Goal: Information Seeking & Learning: Learn about a topic

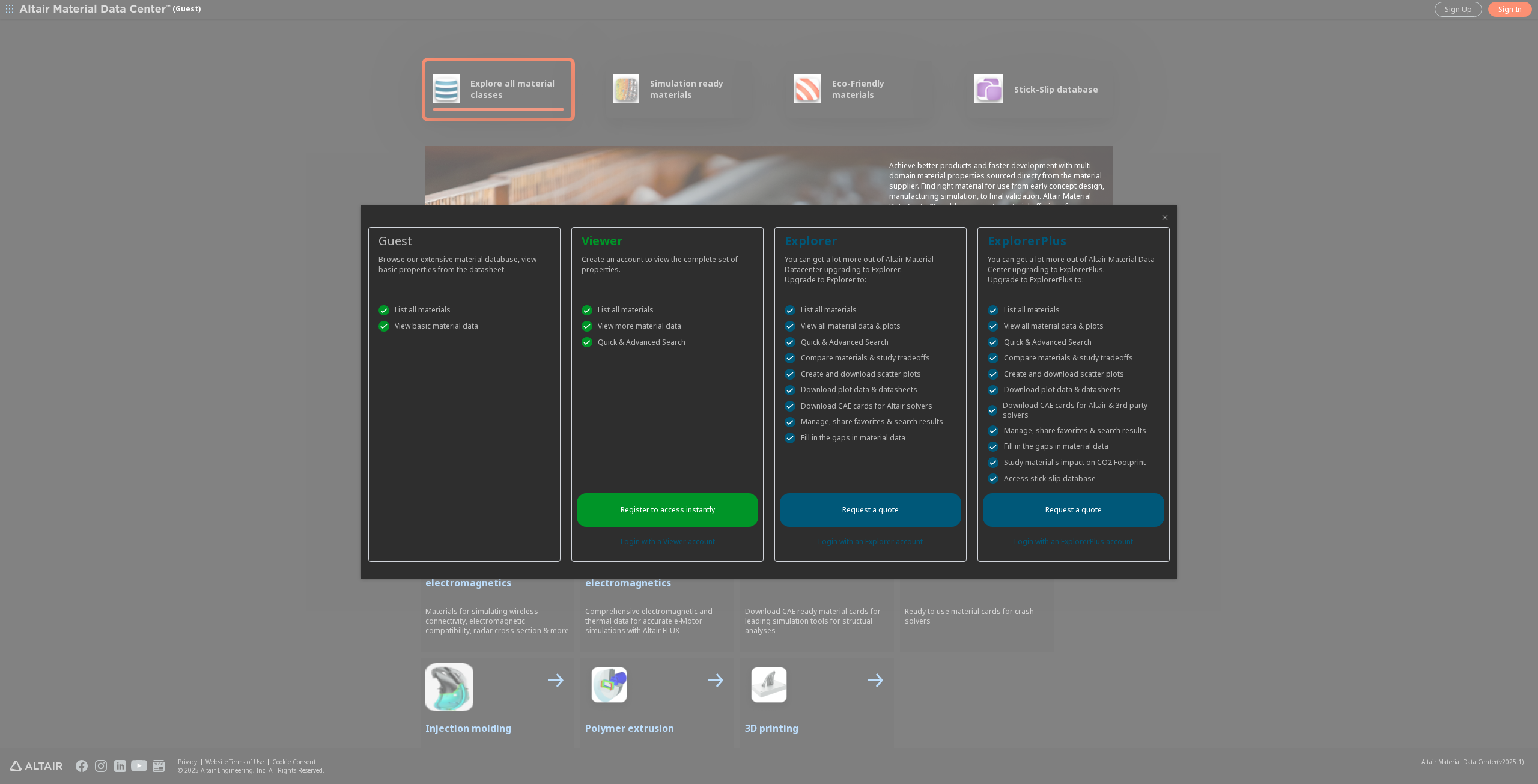
click at [1168, 220] on icon "Close" at bounding box center [1164, 217] width 10 height 10
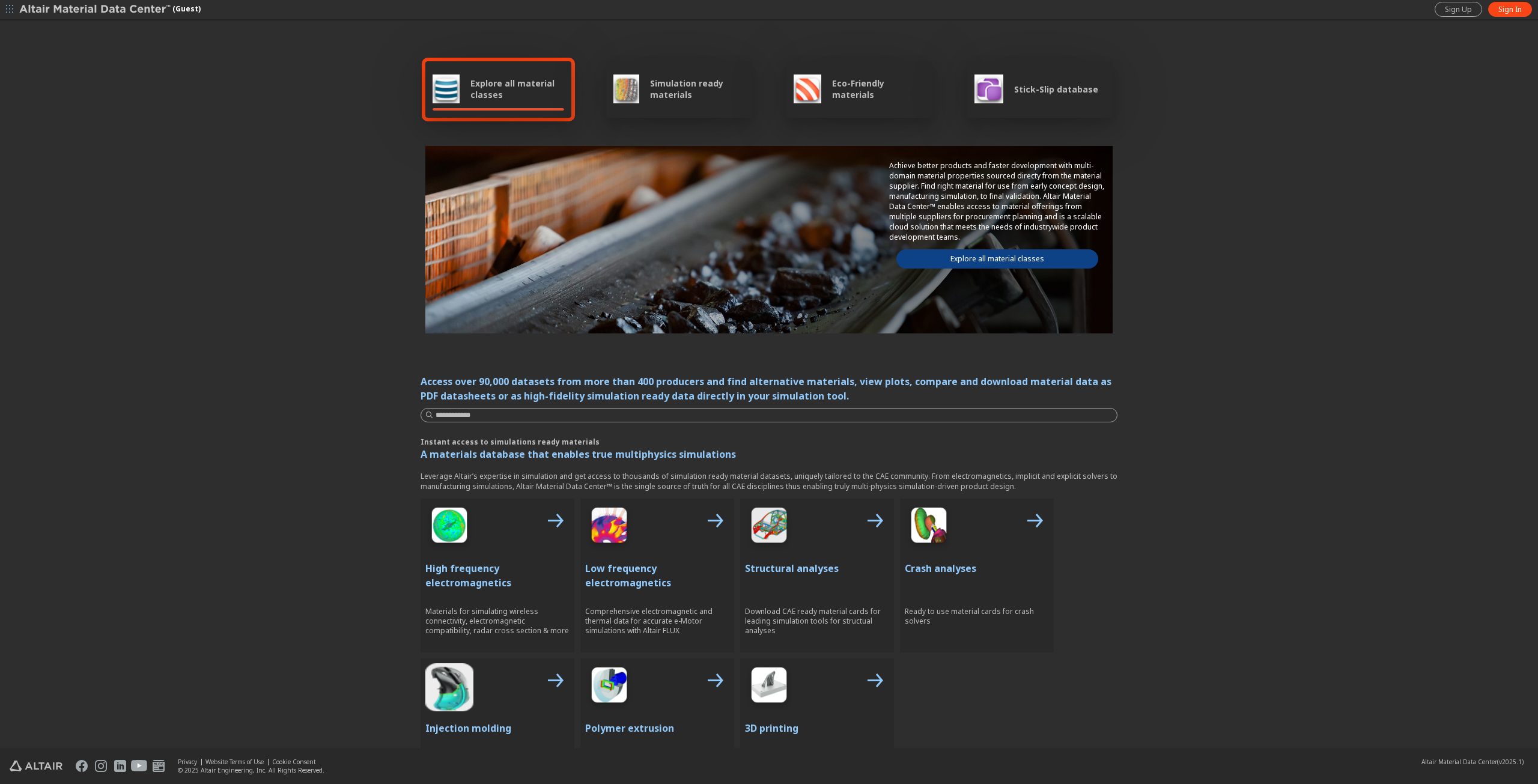
click at [974, 254] on link "Explore all material classes" at bounding box center [998, 259] width 202 height 19
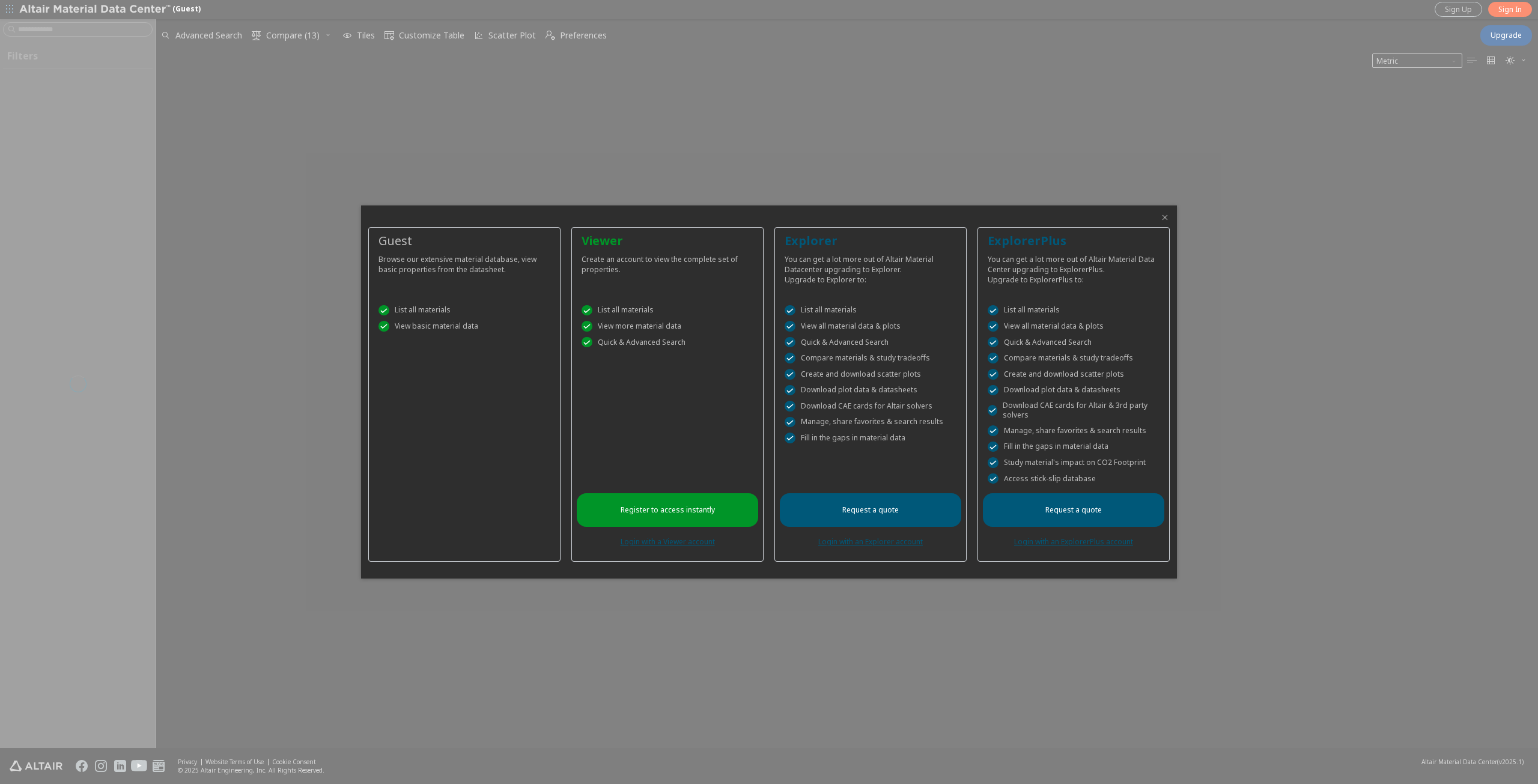
click at [1168, 213] on icon "Close" at bounding box center [1164, 217] width 10 height 10
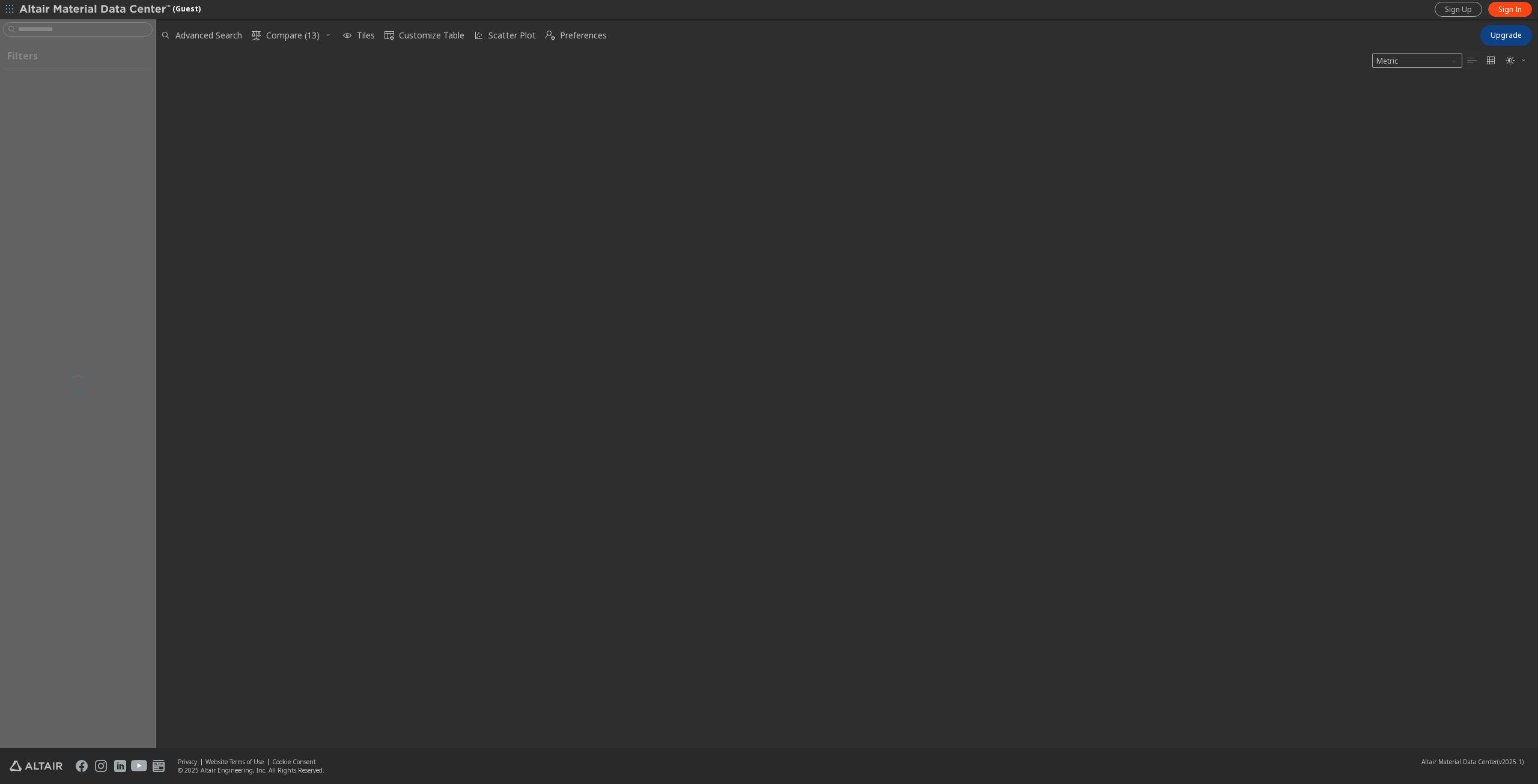
click at [94, 32] on div at bounding box center [78, 383] width 156 height 728
click at [17, 8] on button "button" at bounding box center [10, 10] width 19 height 19
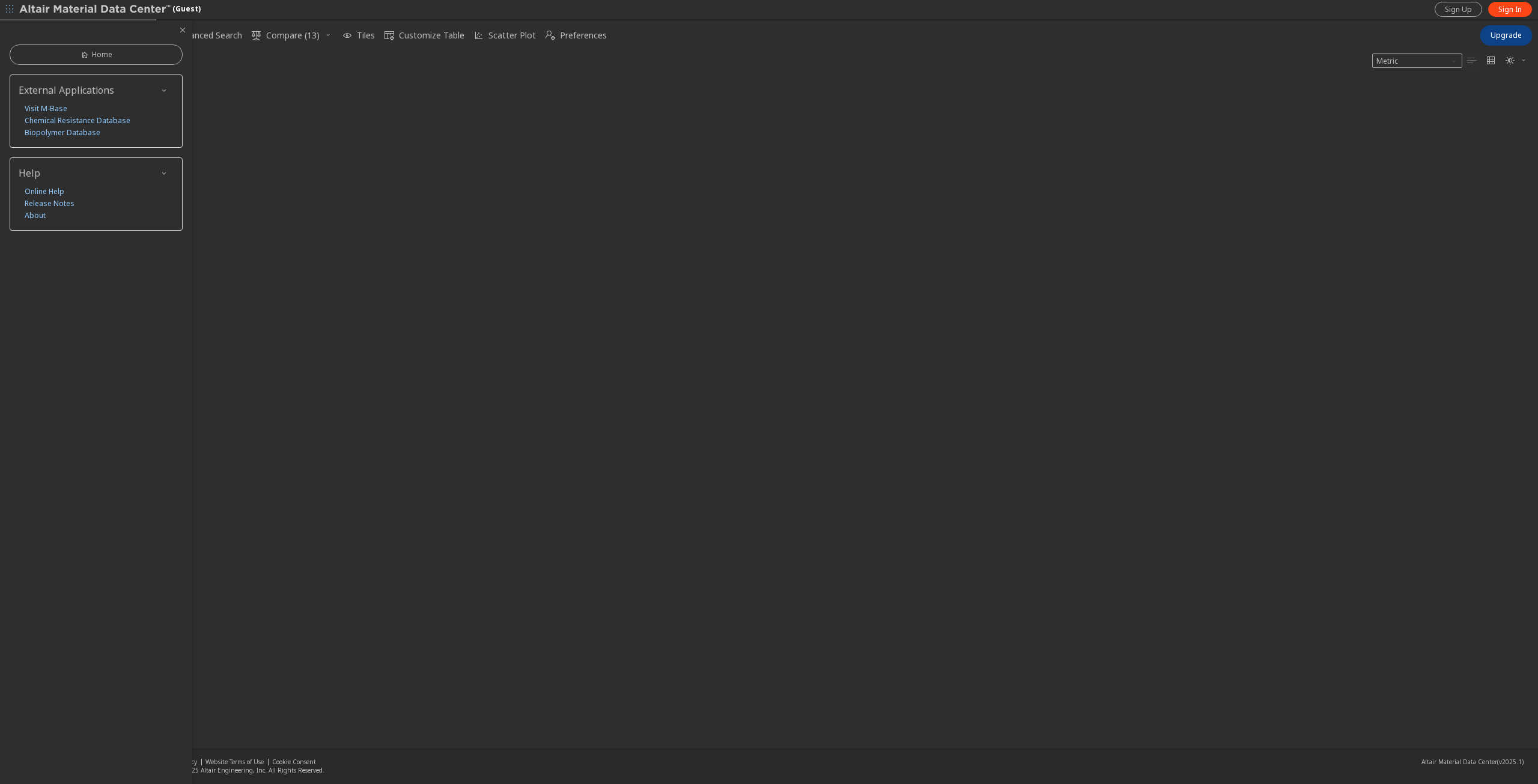
click at [288, 127] on div at bounding box center [847, 412] width 1382 height 672
click at [185, 32] on icon "button" at bounding box center [182, 30] width 10 height 10
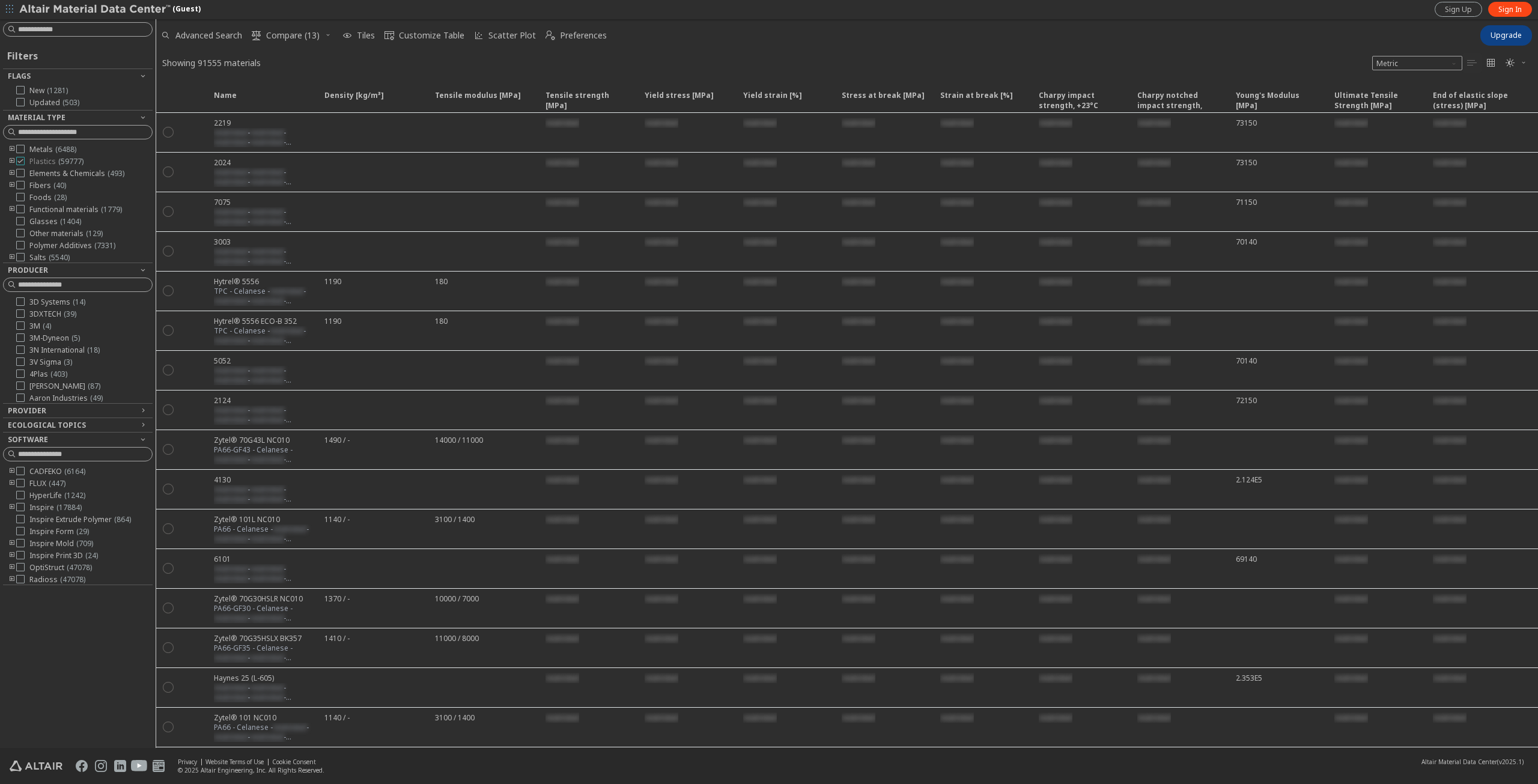
click at [23, 161] on icon at bounding box center [21, 161] width 9 height 9
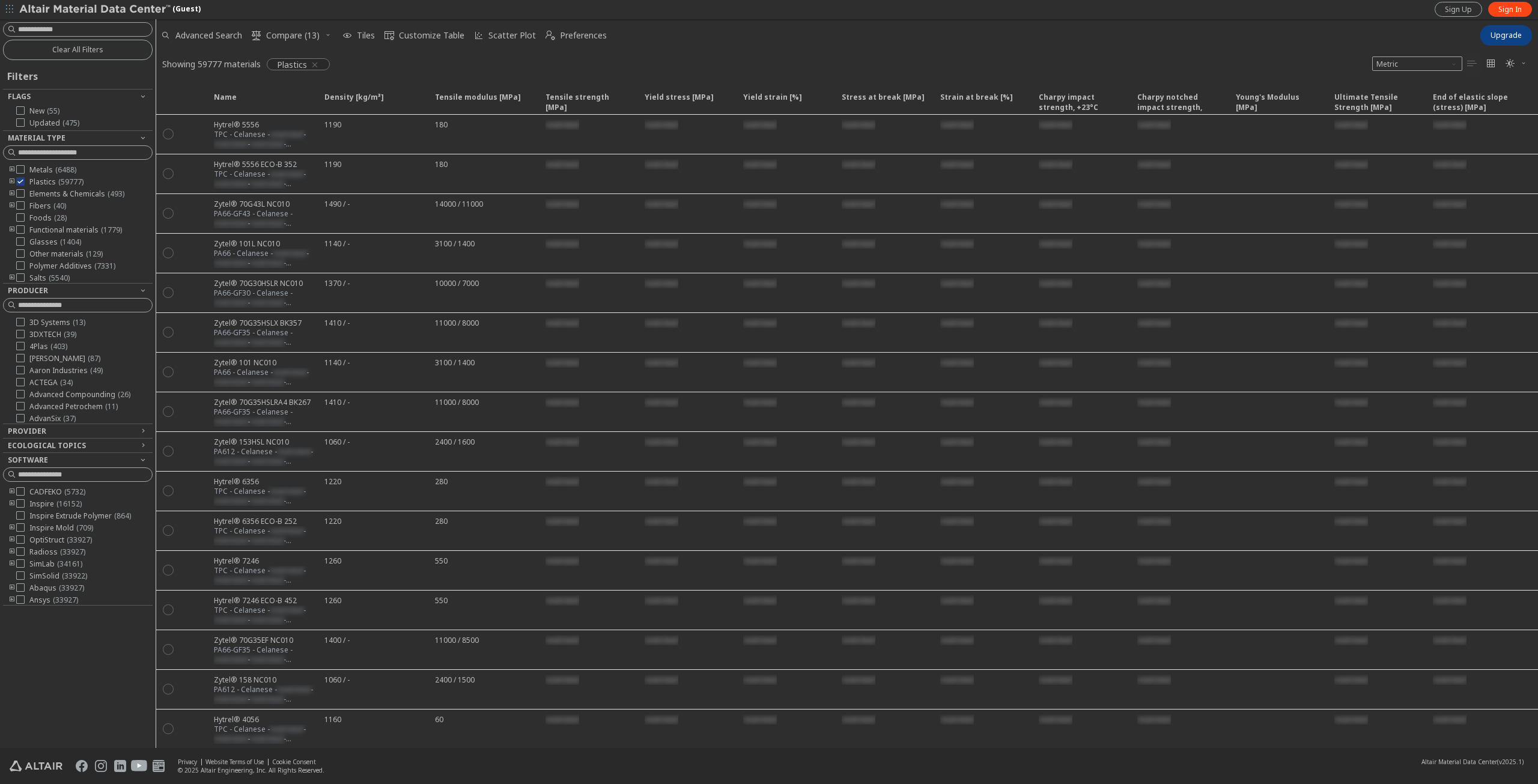
click at [12, 179] on icon "toogle group" at bounding box center [12, 181] width 9 height 10
click at [28, 191] on icon "toogle group" at bounding box center [30, 193] width 9 height 10
click at [58, 210] on icon at bounding box center [57, 206] width 9 height 9
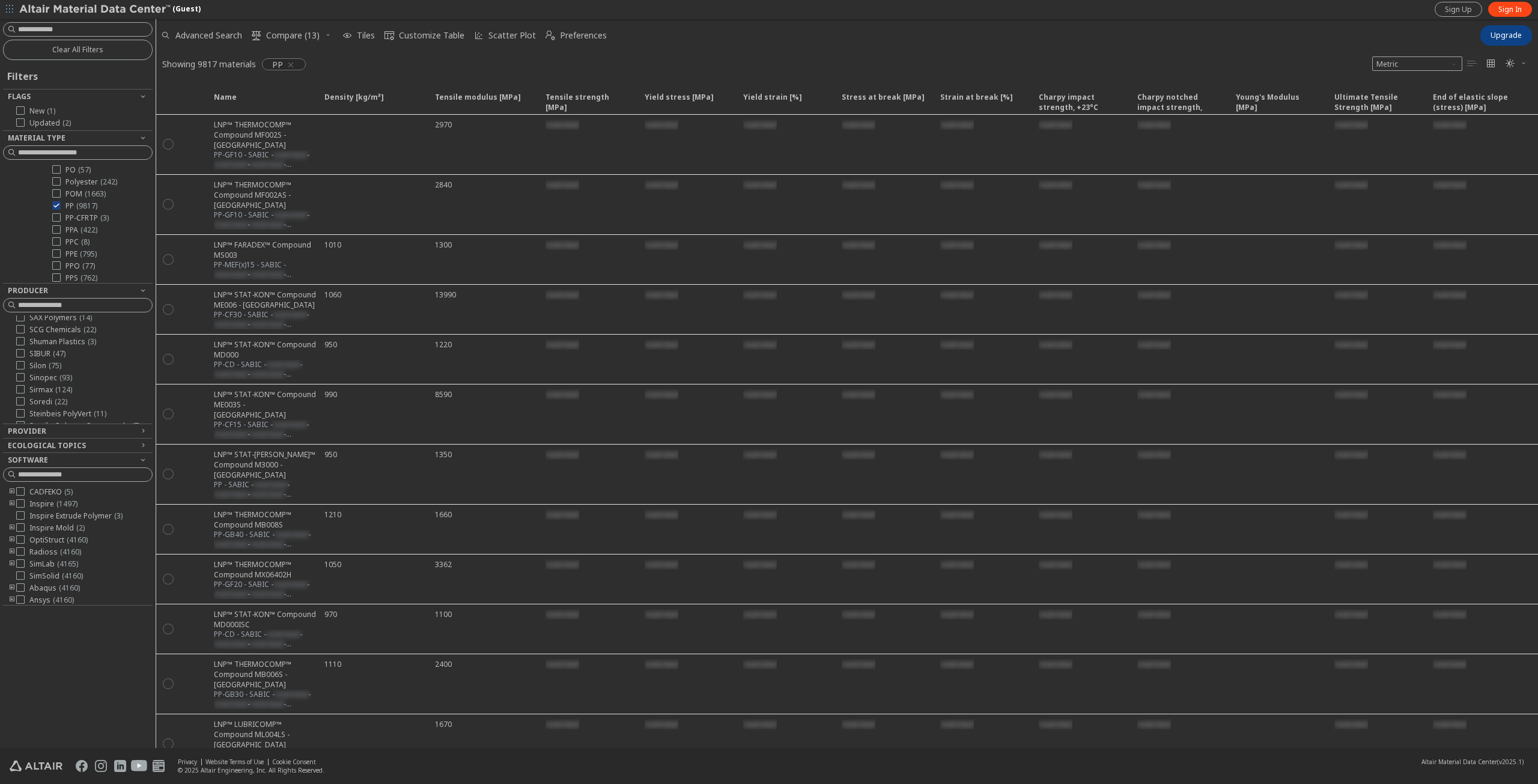
scroll to position [2498, 0]
click at [148, 457] on button "Software" at bounding box center [78, 460] width 150 height 15
click at [98, 26] on input at bounding box center [78, 29] width 147 height 13
type input "******"
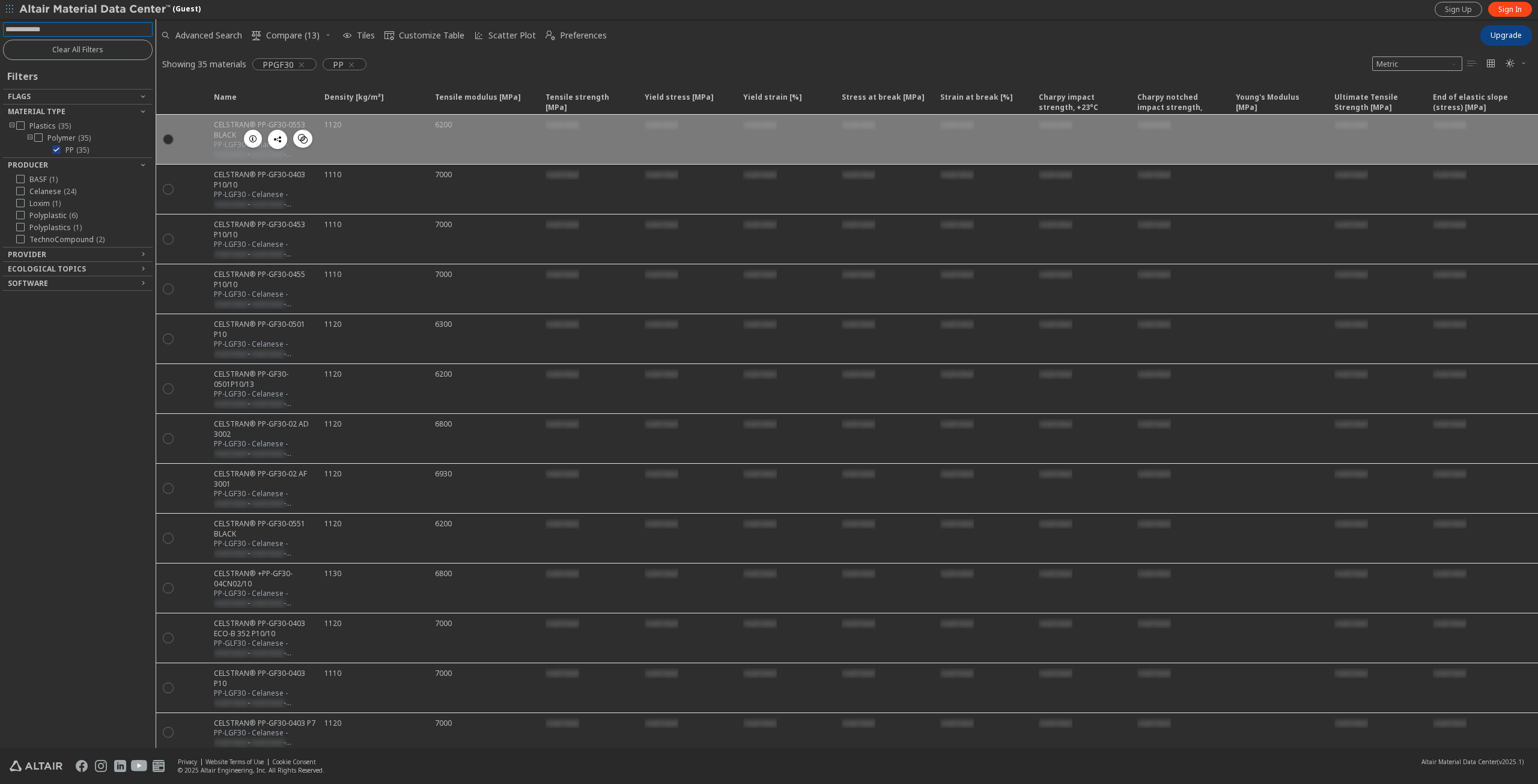
click at [352, 131] on div "1120" at bounding box center [372, 139] width 111 height 50
click at [369, 141] on div "1120" at bounding box center [372, 139] width 111 height 50
click at [369, 141] on div "1120" at bounding box center [372, 139] width 111 height 50
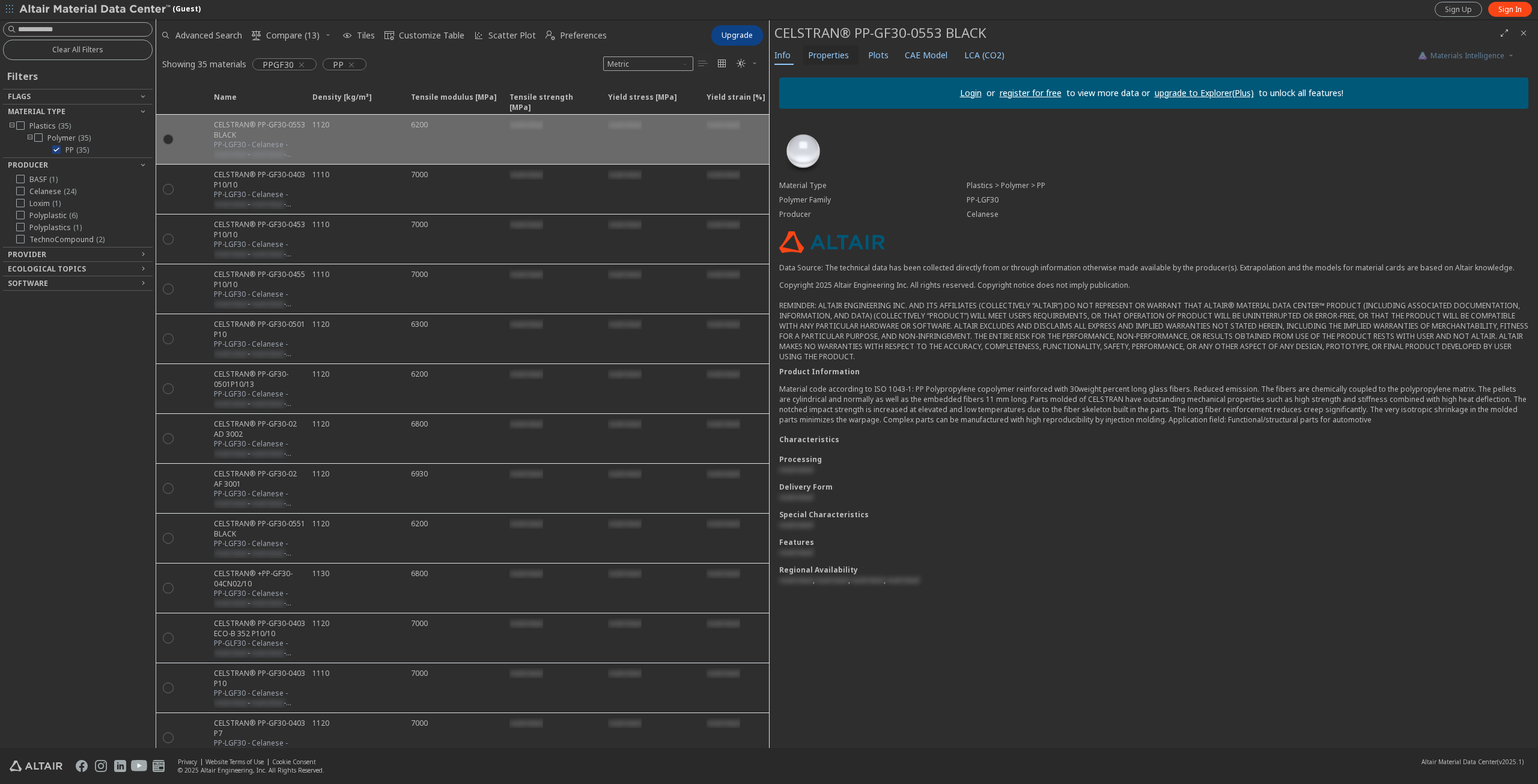
click at [831, 53] on span "Properties" at bounding box center [828, 55] width 41 height 19
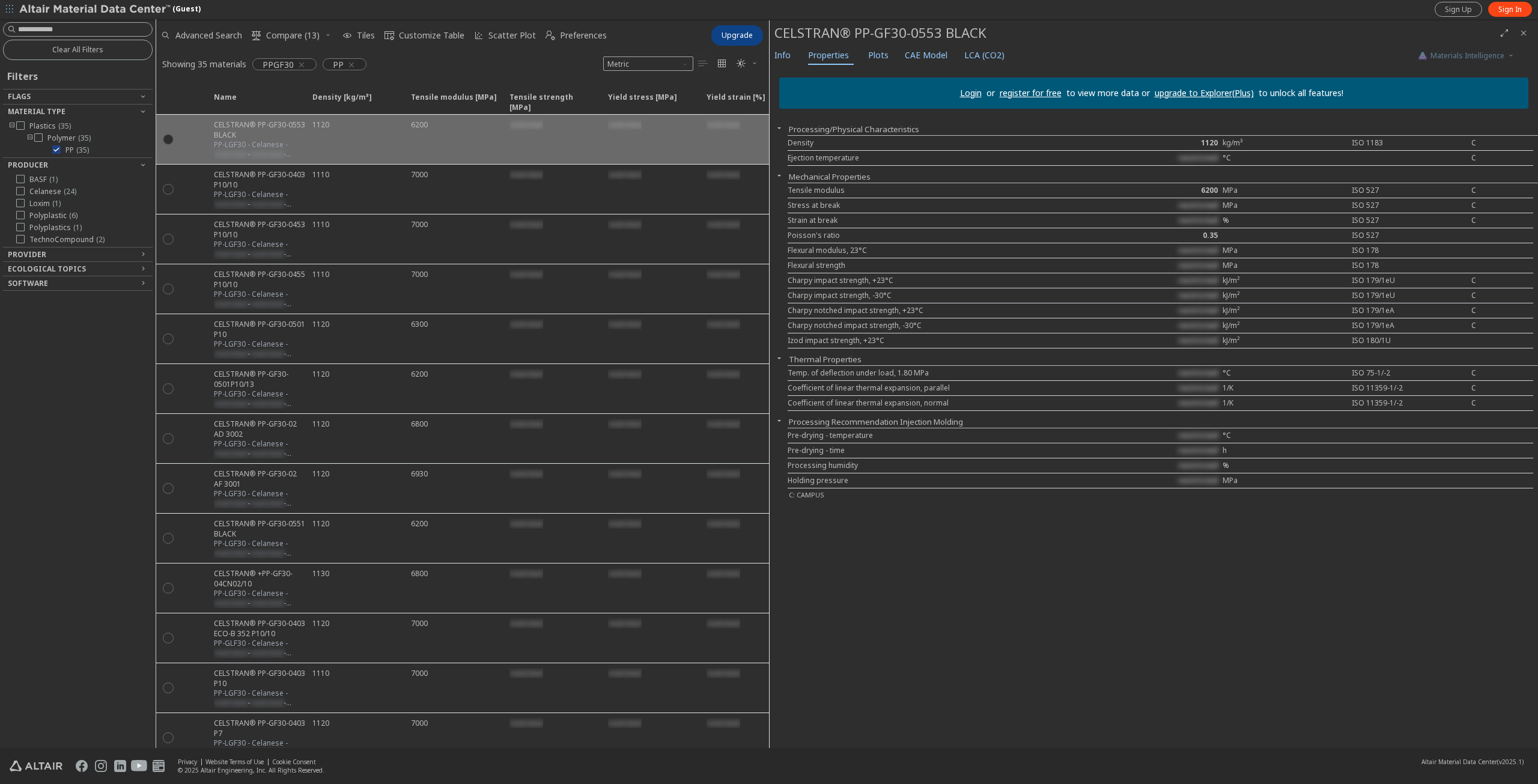
click at [1212, 556] on div "Login or register for free to view more data or upgrade to Explorer(Plus) to un…" at bounding box center [1154, 408] width 769 height 680
click at [960, 92] on link "Login" at bounding box center [971, 92] width 22 height 11
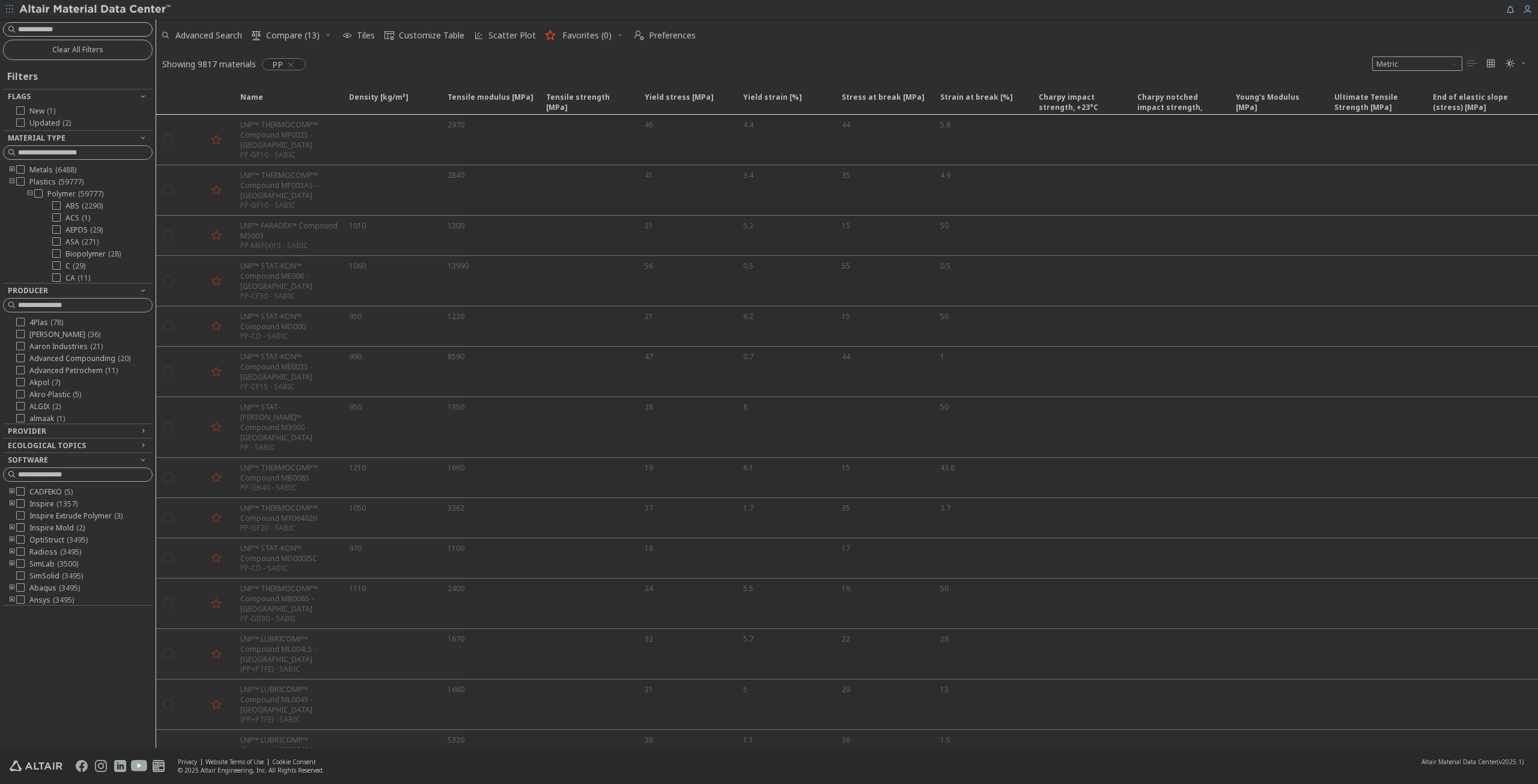
click at [103, 28] on input at bounding box center [85, 30] width 134 height 12
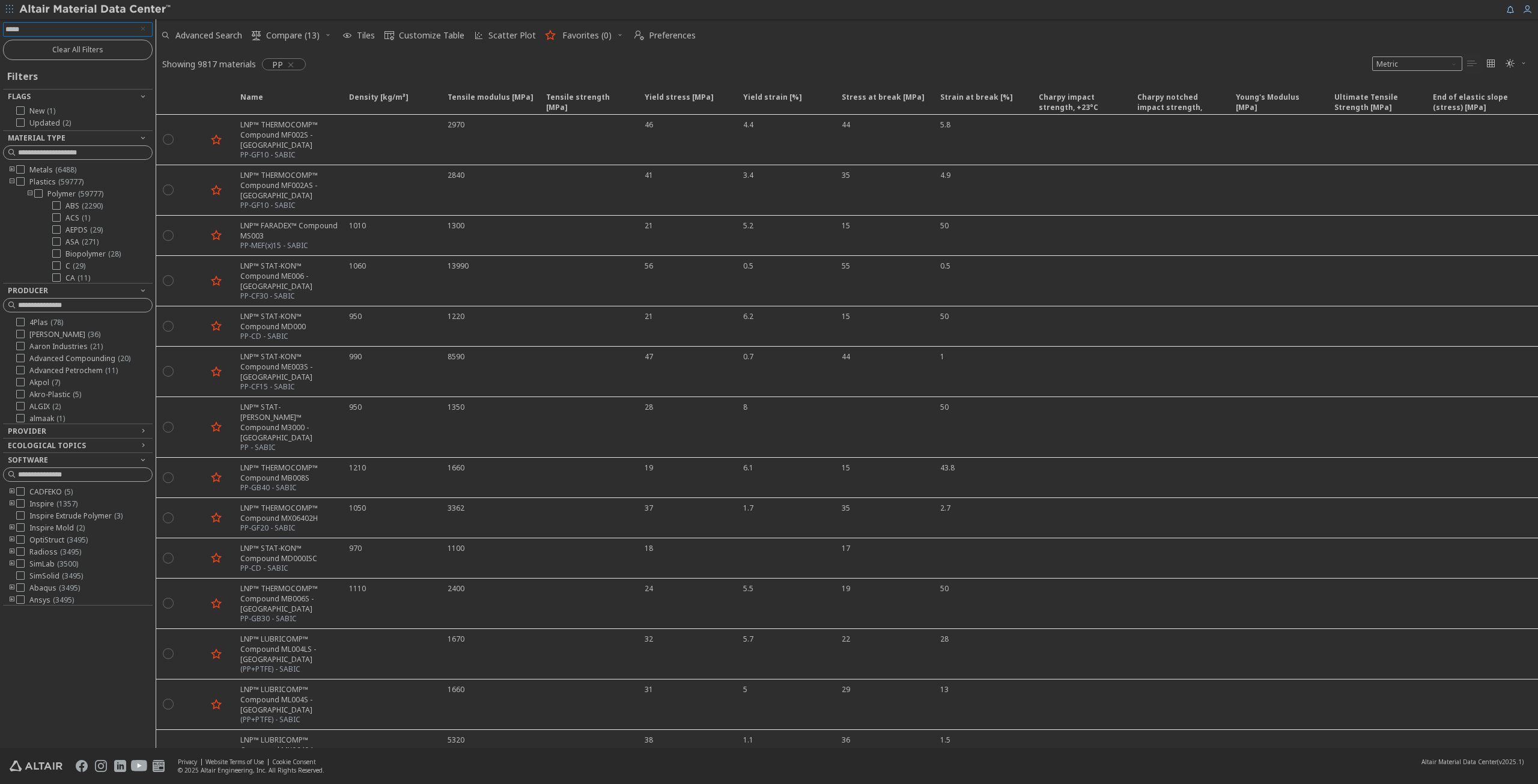
type input "******"
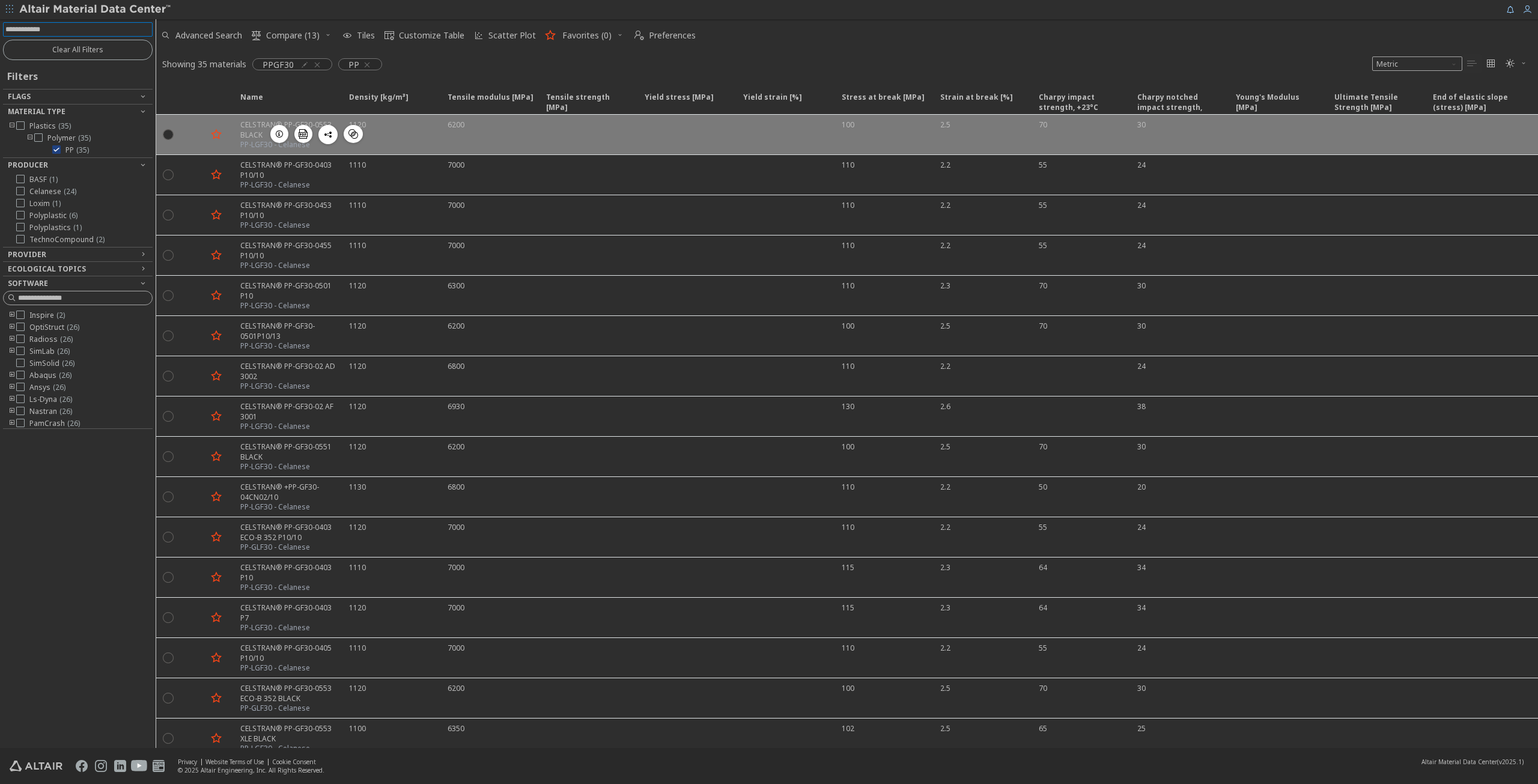
click at [233, 131] on div at bounding box center [220, 134] width 26 height 30
click at [245, 133] on div "CELSTRAN® PP-GF30-0553 BLACK" at bounding box center [291, 129] width 102 height 20
click at [493, 131] on div "6200" at bounding box center [489, 135] width 98 height 40
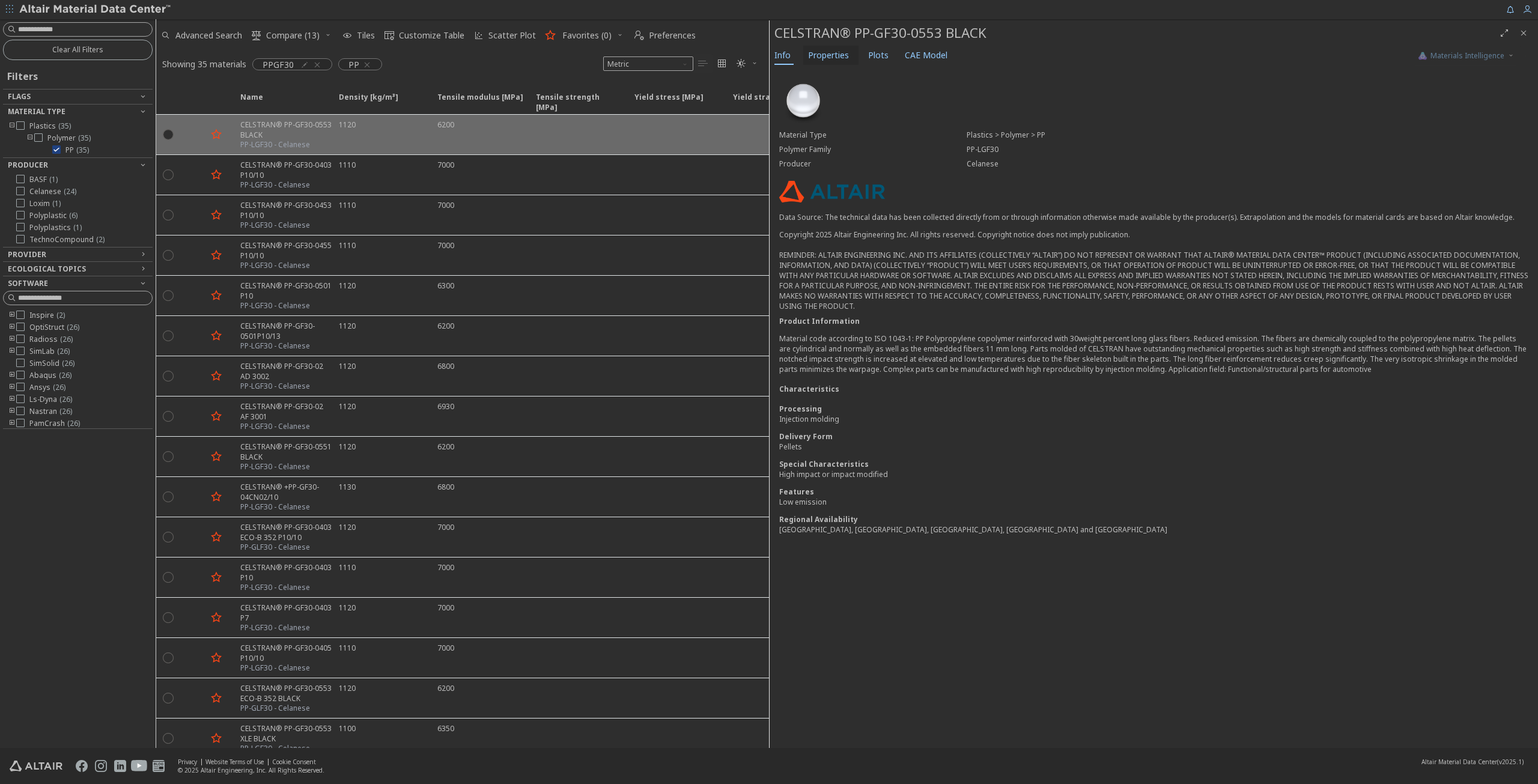
click at [836, 59] on span "Properties" at bounding box center [828, 55] width 41 height 19
